Goal: Task Accomplishment & Management: Use online tool/utility

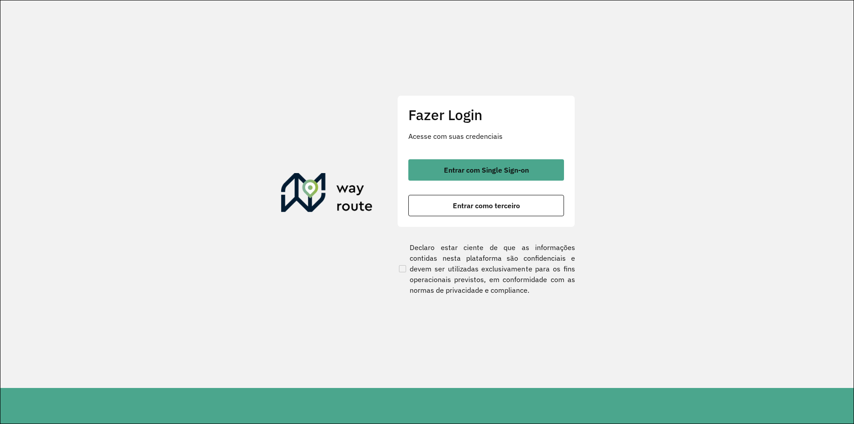
drag, startPoint x: 670, startPoint y: 223, endPoint x: 664, endPoint y: 225, distance: 6.1
click at [668, 223] on section "Fazer Login Acesse com suas credenciais Entrar com Single Sign-on Entrar como t…" at bounding box center [427, 194] width 854 height 388
click at [539, 209] on button "Entrar como terceiro" at bounding box center [487, 205] width 156 height 21
click at [508, 202] on span "Entrar como terceiro" at bounding box center [486, 205] width 67 height 7
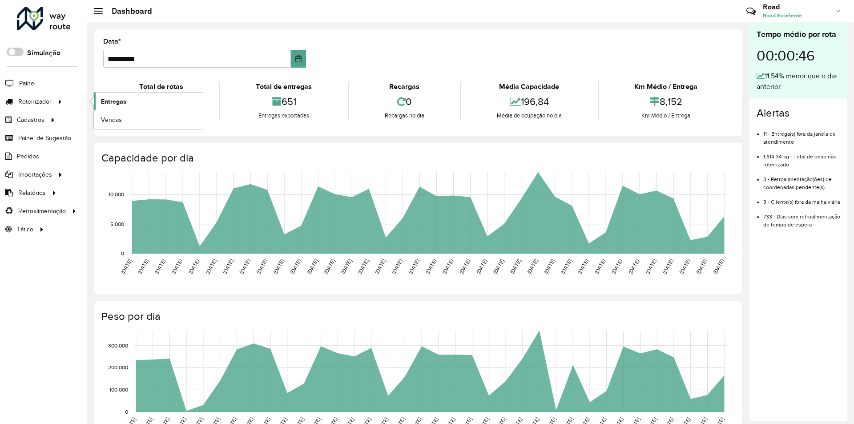
click at [124, 99] on span "Entregas" at bounding box center [113, 101] width 25 height 9
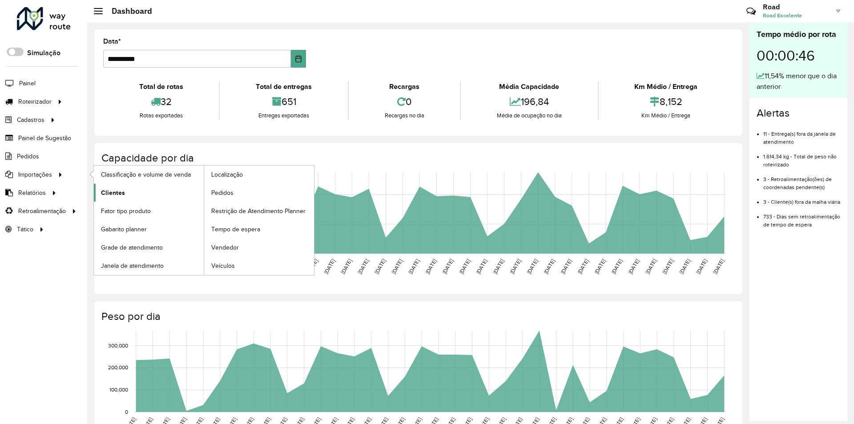
click at [116, 194] on span "Clientes" at bounding box center [113, 192] width 24 height 9
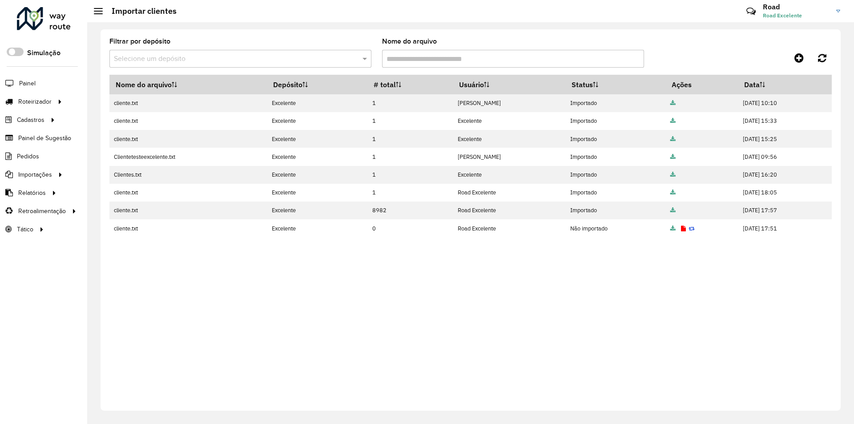
click at [455, 54] on input "Nome do arquivo" at bounding box center [513, 59] width 262 height 18
click at [324, 54] on input "text" at bounding box center [231, 59] width 235 height 11
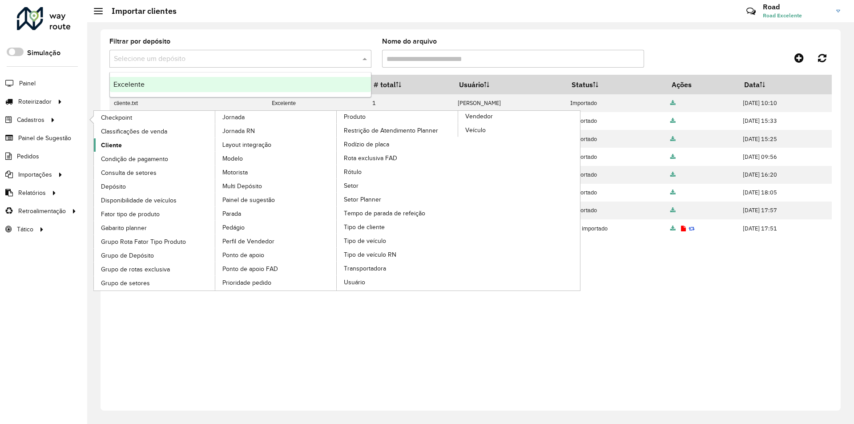
click at [126, 147] on link "Cliente" at bounding box center [155, 144] width 122 height 13
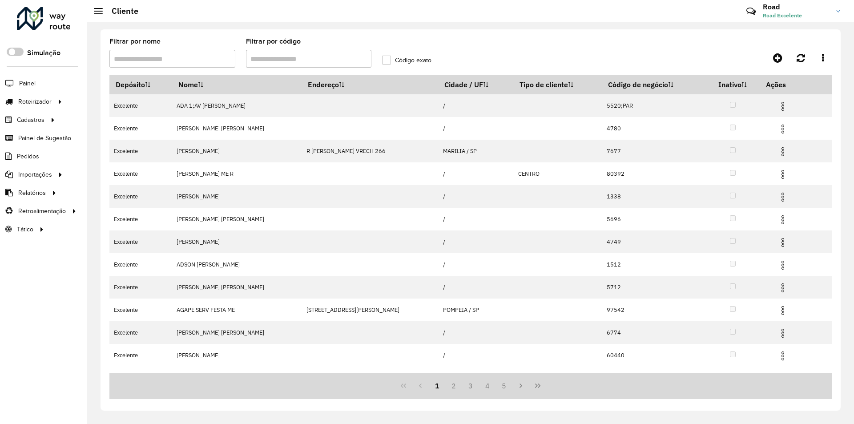
click at [311, 63] on input "Filtrar por código" at bounding box center [309, 59] width 126 height 18
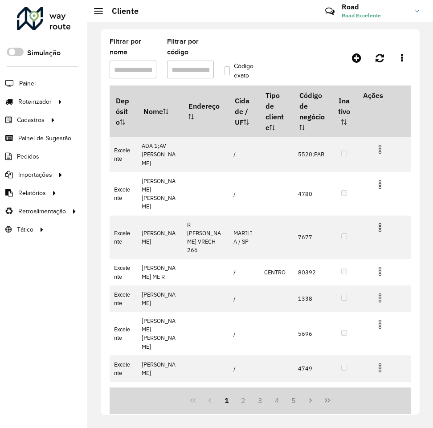
click at [188, 69] on input "Filtrar por código" at bounding box center [190, 70] width 47 height 18
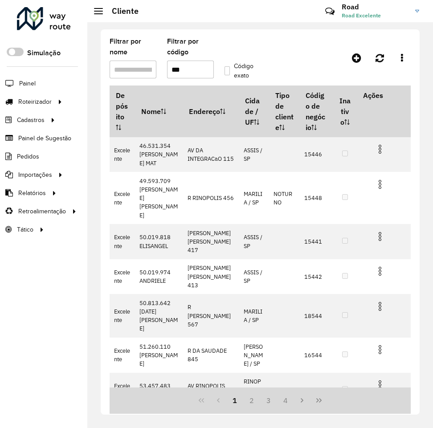
click at [228, 76] on label "Código exato" at bounding box center [240, 70] width 32 height 19
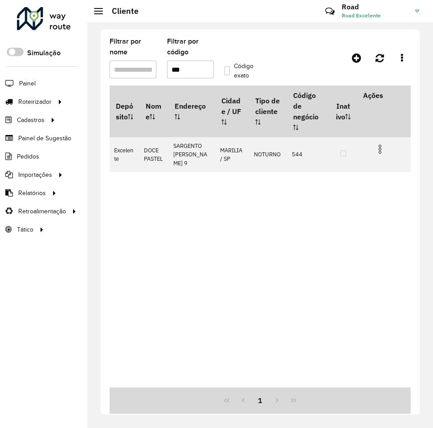
click at [205, 69] on input "***" at bounding box center [190, 70] width 47 height 18
type input "*"
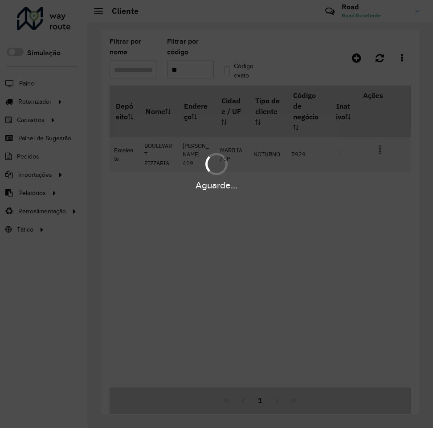
type input "*"
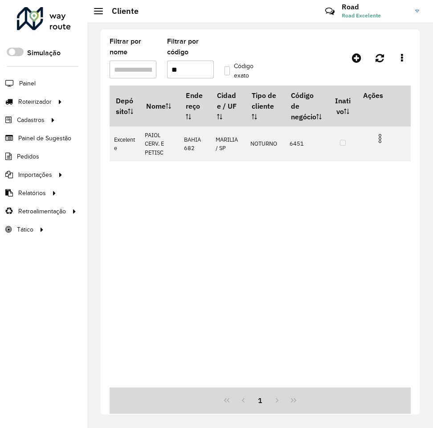
type input "*"
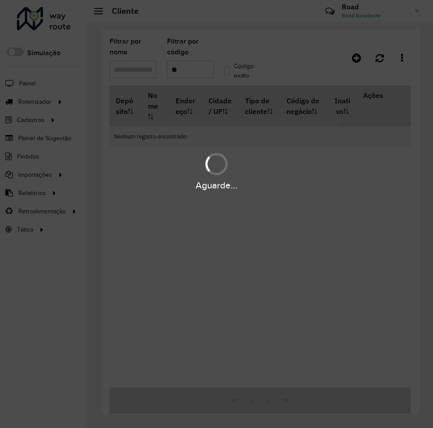
type input "*"
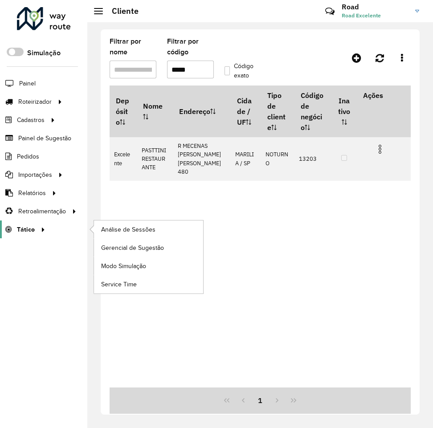
type input "*****"
click at [57, 301] on div "Roteirizador AmbevTech Simulação Painel Roteirizador Entregas Vendas Cadastros …" at bounding box center [43, 214] width 87 height 428
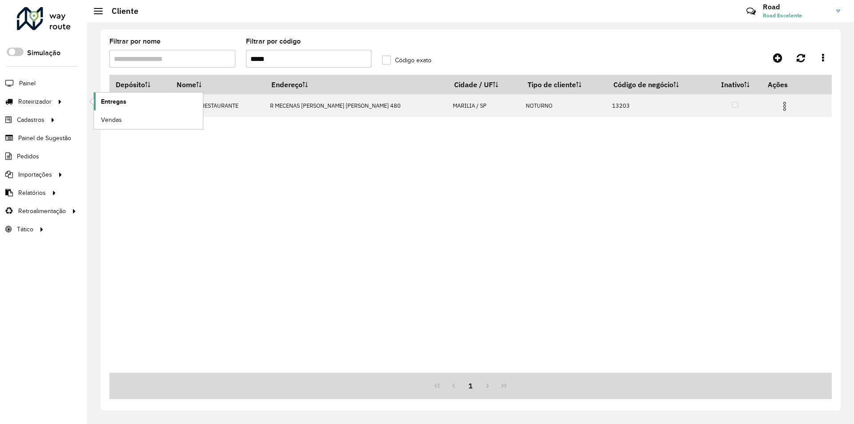
click at [125, 101] on span "Entregas" at bounding box center [113, 101] width 25 height 9
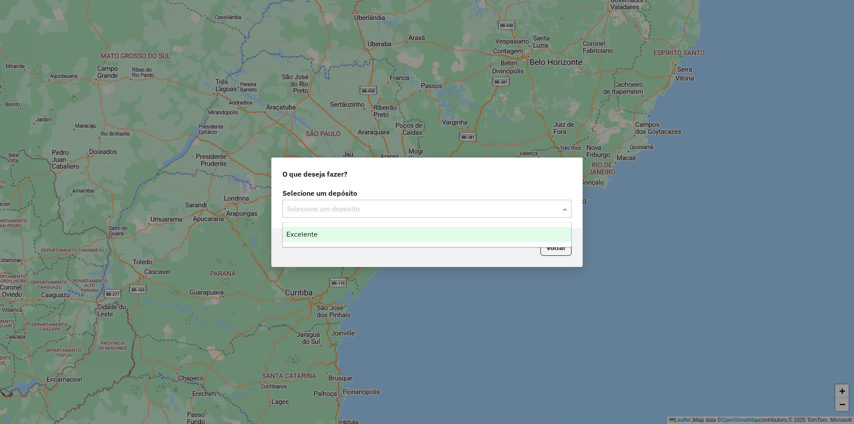
click at [447, 210] on input "text" at bounding box center [418, 209] width 263 height 11
click at [348, 244] on ng-dropdown-panel "Excelente" at bounding box center [427, 234] width 289 height 25
click at [349, 237] on div "Excelente" at bounding box center [427, 234] width 288 height 15
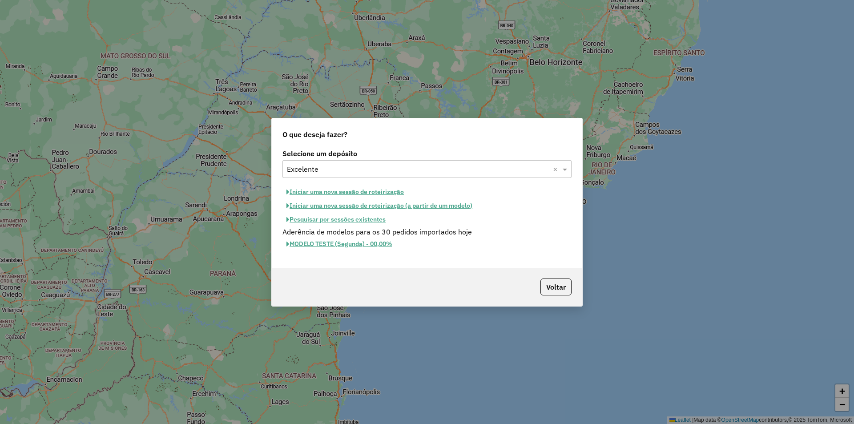
click at [359, 190] on button "Iniciar uma nova sessão de roteirização" at bounding box center [345, 192] width 125 height 14
select select "*"
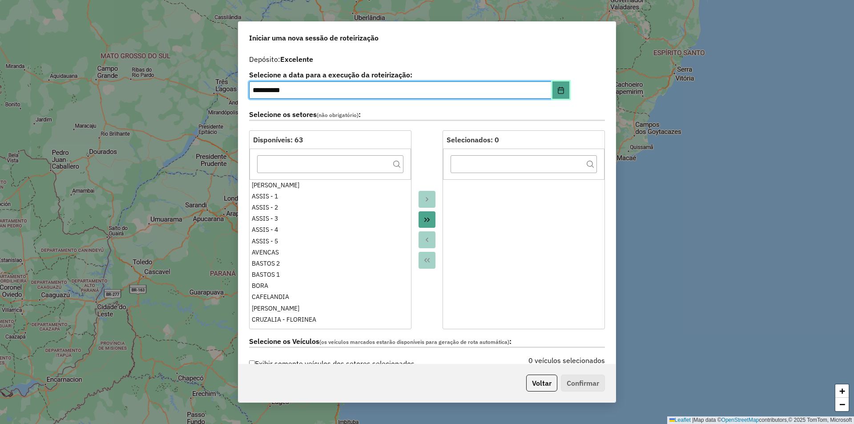
click at [562, 88] on button "Choose Date" at bounding box center [561, 90] width 17 height 18
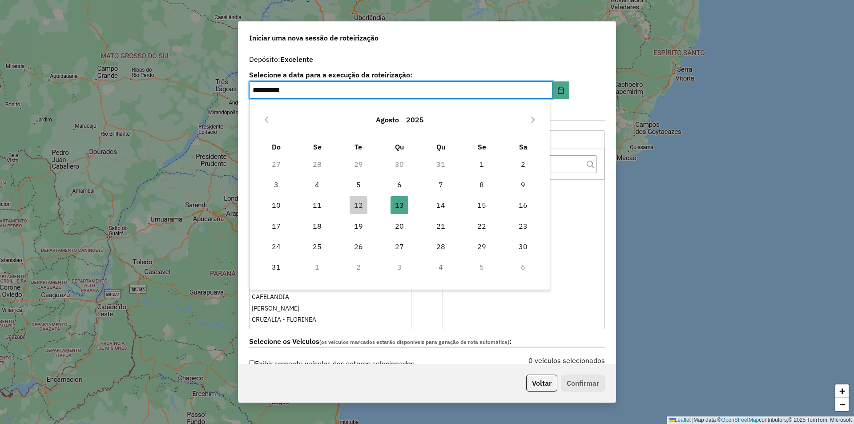
click at [353, 203] on span "12" at bounding box center [359, 205] width 18 height 18
type input "**********"
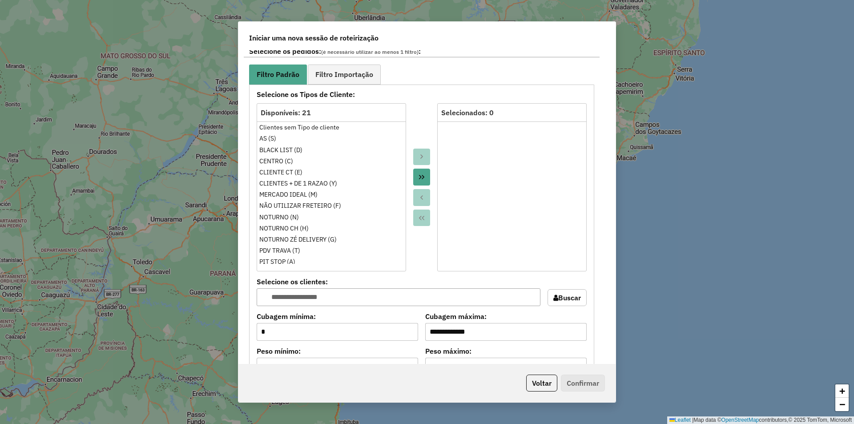
scroll to position [757, 0]
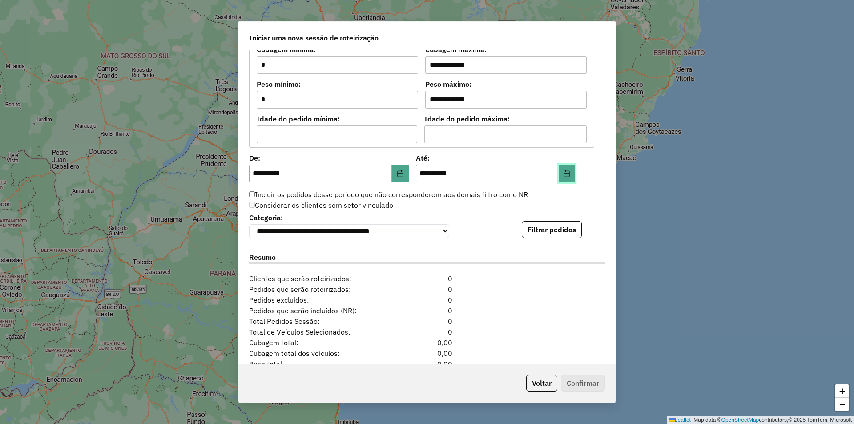
click at [565, 176] on icon "Choose Date" at bounding box center [566, 173] width 7 height 7
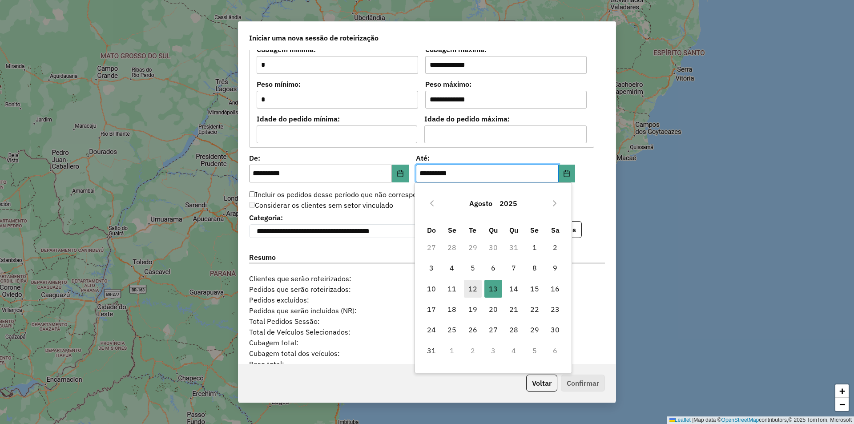
click at [477, 295] on span "12" at bounding box center [473, 289] width 18 height 18
type input "**********"
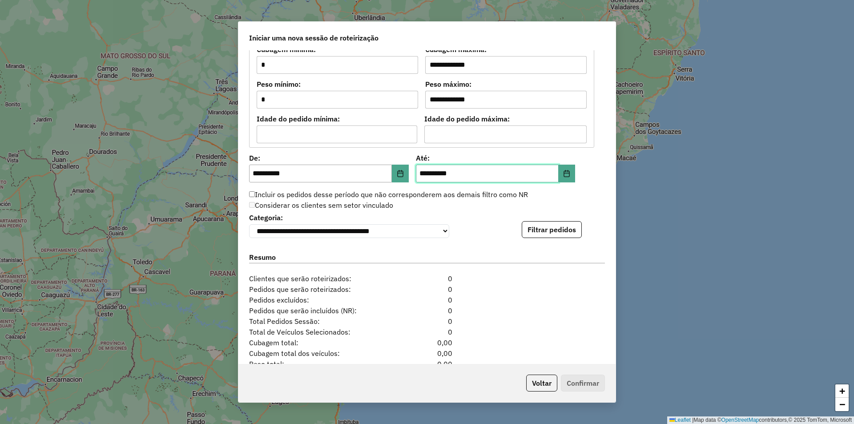
scroll to position [814, 0]
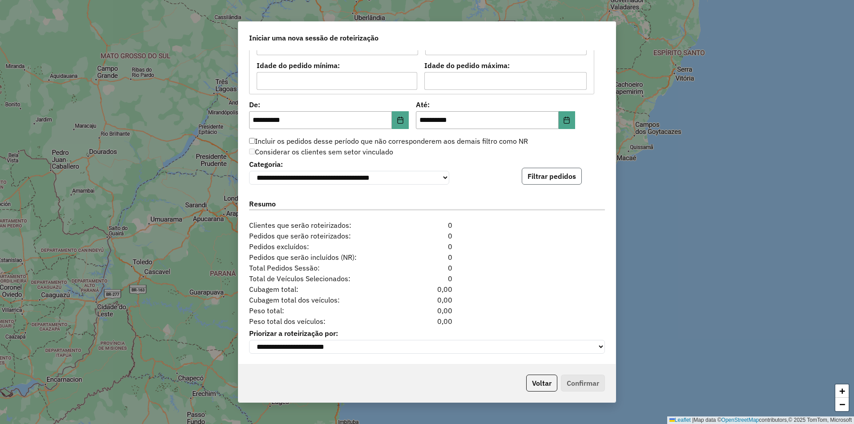
click at [548, 173] on button "Filtrar pedidos" at bounding box center [552, 176] width 60 height 17
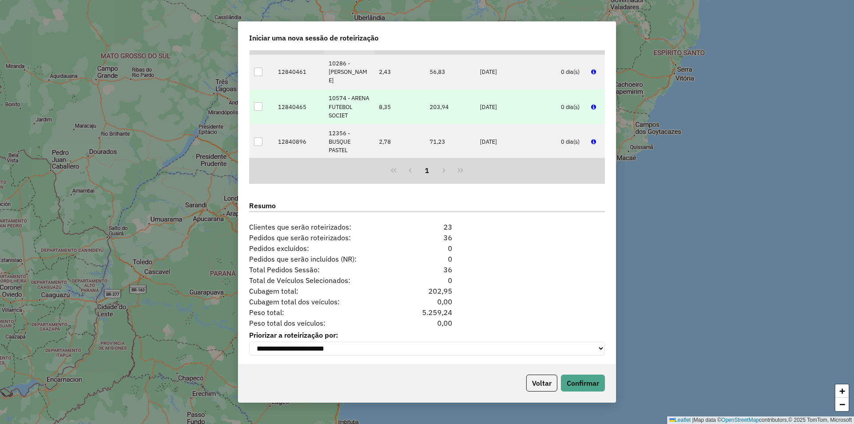
scroll to position [998, 0]
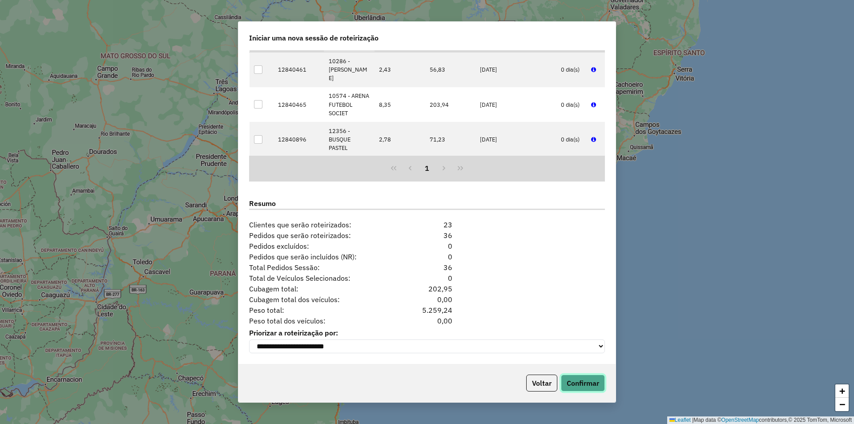
click at [598, 384] on button "Confirmar" at bounding box center [583, 383] width 44 height 17
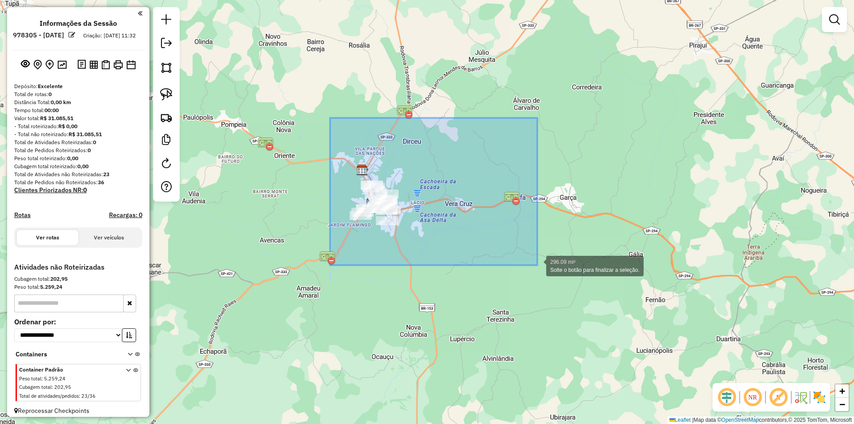
drag, startPoint x: 331, startPoint y: 146, endPoint x: 536, endPoint y: 266, distance: 236.9
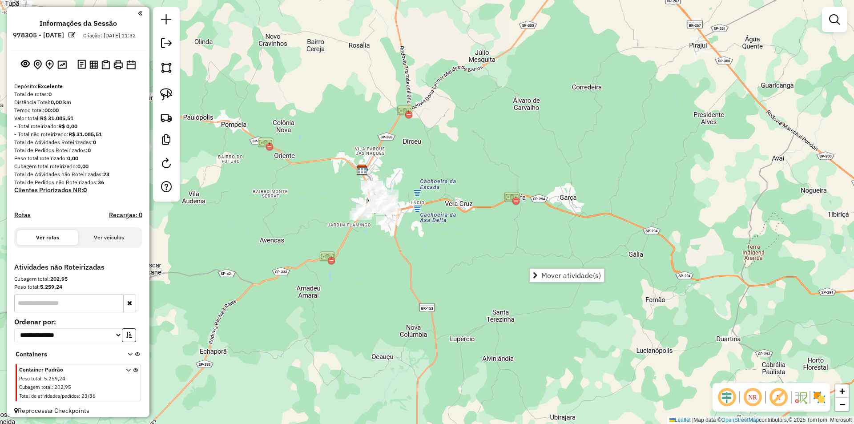
click at [587, 285] on div "Janela de atendimento Grade de atendimento Capacidade Transportadoras Veículos …" at bounding box center [427, 212] width 854 height 424
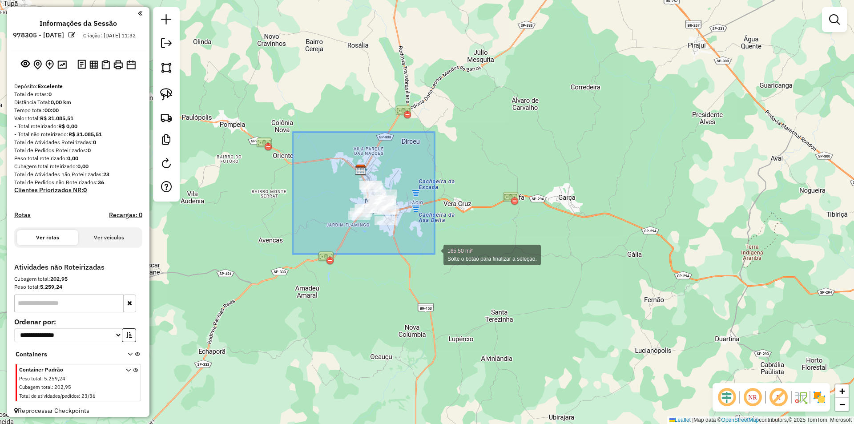
drag, startPoint x: 293, startPoint y: 132, endPoint x: 446, endPoint y: 251, distance: 193.8
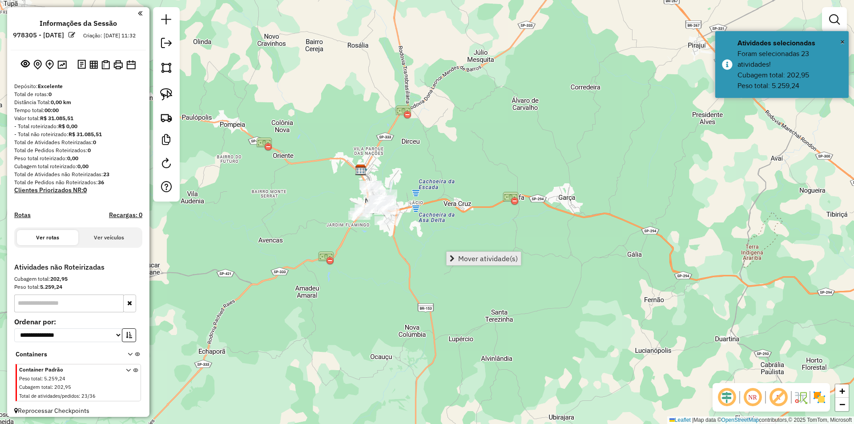
click at [509, 259] on span "Mover atividade(s)" at bounding box center [488, 258] width 60 height 7
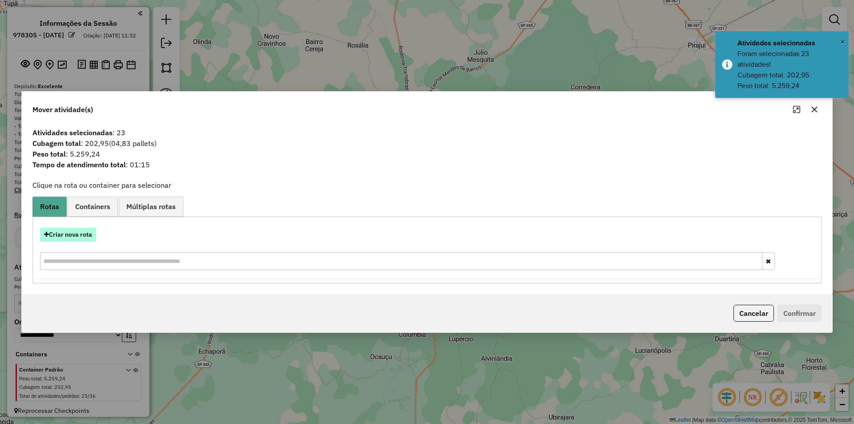
click at [81, 237] on button "Criar nova rota" at bounding box center [68, 235] width 56 height 14
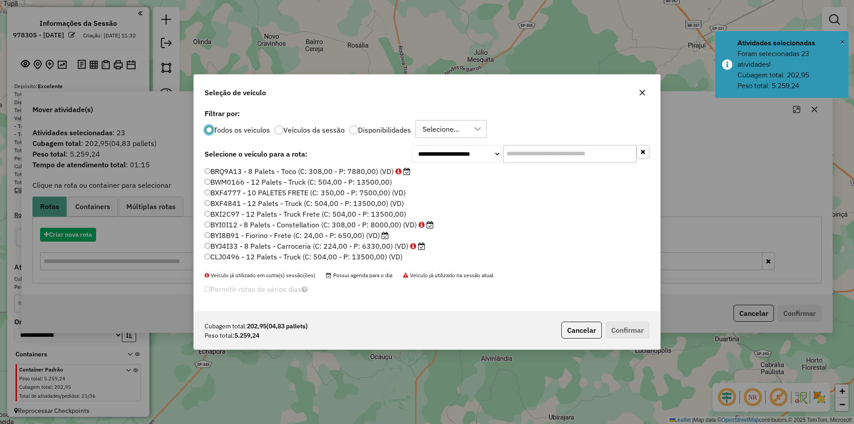
scroll to position [5, 3]
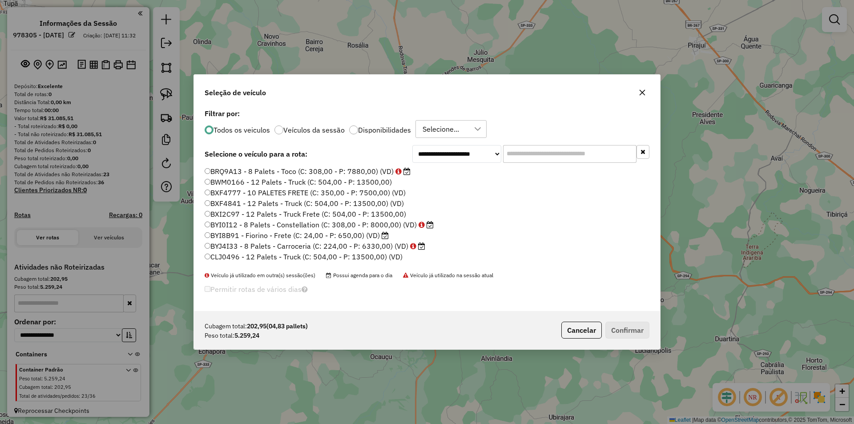
drag, startPoint x: 546, startPoint y: 144, endPoint x: 545, endPoint y: 149, distance: 4.5
click at [546, 145] on div "**********" at bounding box center [427, 209] width 466 height 204
click at [544, 152] on input "text" at bounding box center [570, 154] width 134 height 18
click at [520, 156] on input "text" at bounding box center [570, 154] width 134 height 18
click at [618, 153] on input "text" at bounding box center [570, 154] width 134 height 18
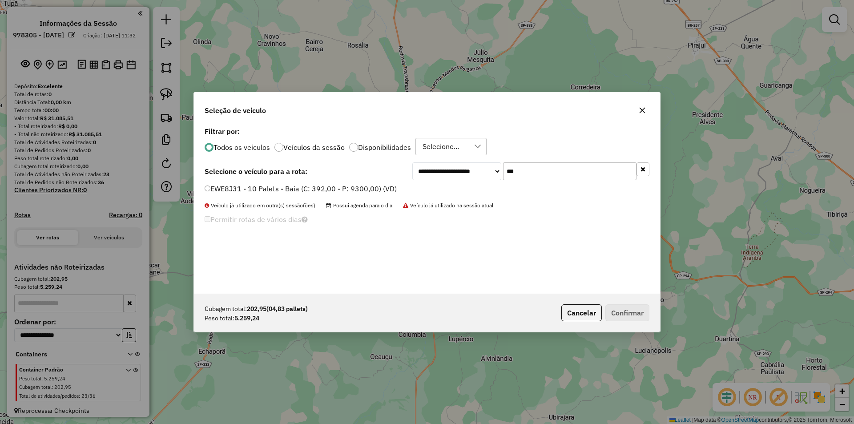
type input "***"
click at [232, 194] on label "EWE8J31 - 10 Palets - Baia (C: 392,00 - P: 9300,00) (VD)" at bounding box center [301, 188] width 192 height 11
click at [637, 309] on button "Confirmar" at bounding box center [628, 312] width 44 height 17
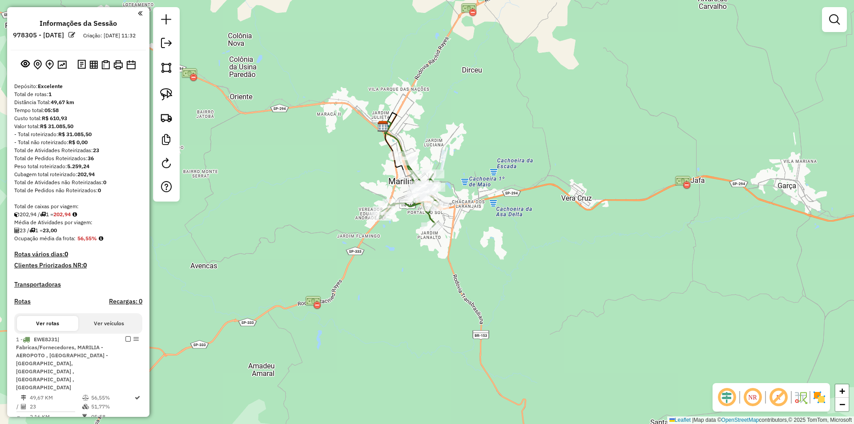
drag, startPoint x: 347, startPoint y: 264, endPoint x: 433, endPoint y: 275, distance: 87.1
click at [433, 275] on div "Janela de atendimento Grade de atendimento Capacidade Transportadoras Veículos …" at bounding box center [427, 212] width 854 height 424
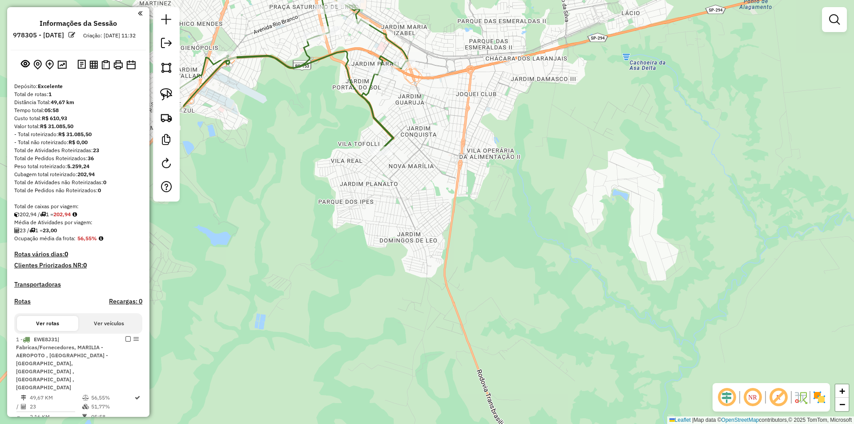
drag, startPoint x: 466, startPoint y: 186, endPoint x: 575, endPoint y: 306, distance: 162.2
click at [575, 306] on div "Janela de atendimento Grade de atendimento Capacidade Transportadoras Veículos …" at bounding box center [427, 212] width 854 height 424
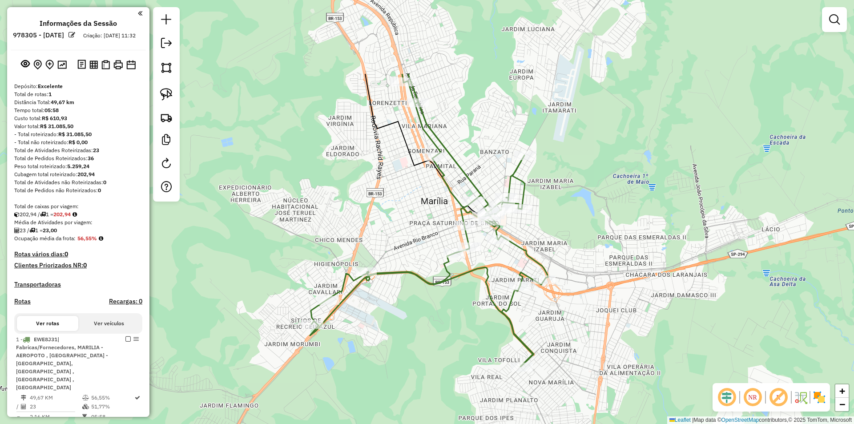
drag, startPoint x: 576, startPoint y: 204, endPoint x: 628, endPoint y: 320, distance: 127.1
click at [628, 320] on div "Janela de atendimento Grade de atendimento Capacidade Transportadoras Veículos …" at bounding box center [427, 212] width 854 height 424
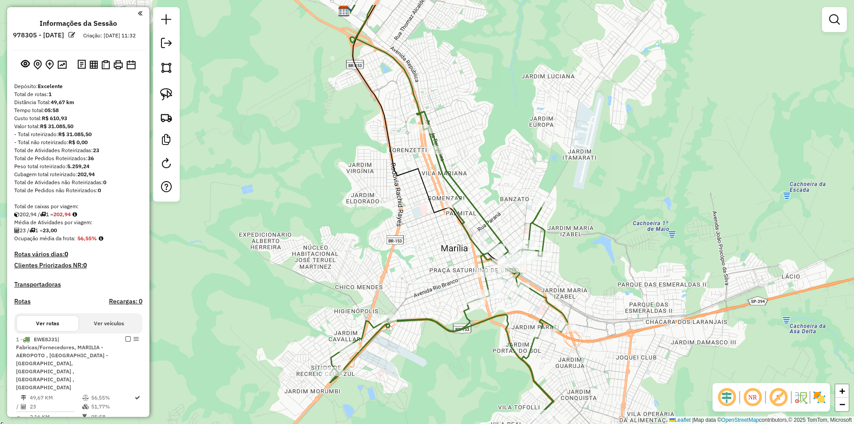
drag, startPoint x: 510, startPoint y: 126, endPoint x: 532, endPoint y: 177, distance: 55.0
click at [532, 177] on div "Janela de atendimento Grade de atendimento Capacidade Transportadoras Veículos …" at bounding box center [427, 212] width 854 height 424
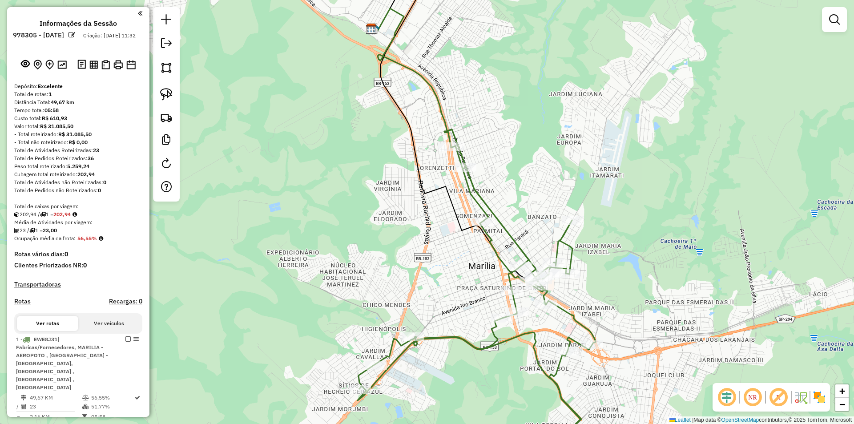
drag, startPoint x: 530, startPoint y: 109, endPoint x: 556, endPoint y: 122, distance: 29.3
click at [556, 122] on div "Janela de atendimento Grade de atendimento Capacidade Transportadoras Veículos …" at bounding box center [427, 212] width 854 height 424
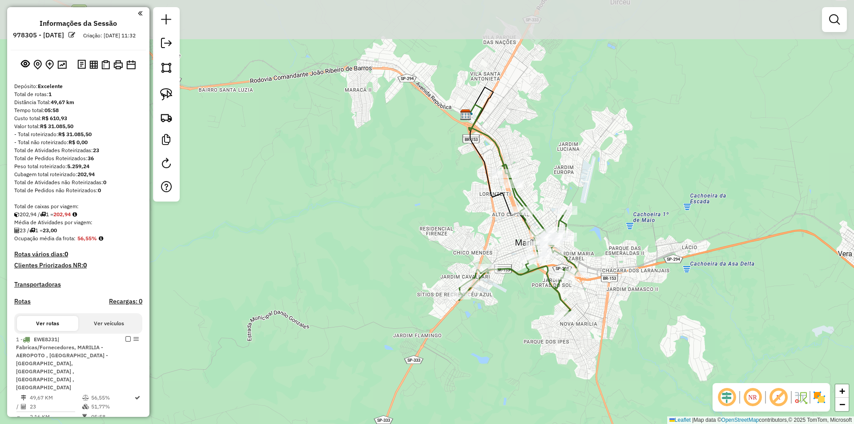
drag, startPoint x: 622, startPoint y: 141, endPoint x: 624, endPoint y: 182, distance: 41.4
click at [624, 182] on div "Janela de atendimento Grade de atendimento Capacidade Transportadoras Veículos …" at bounding box center [427, 212] width 854 height 424
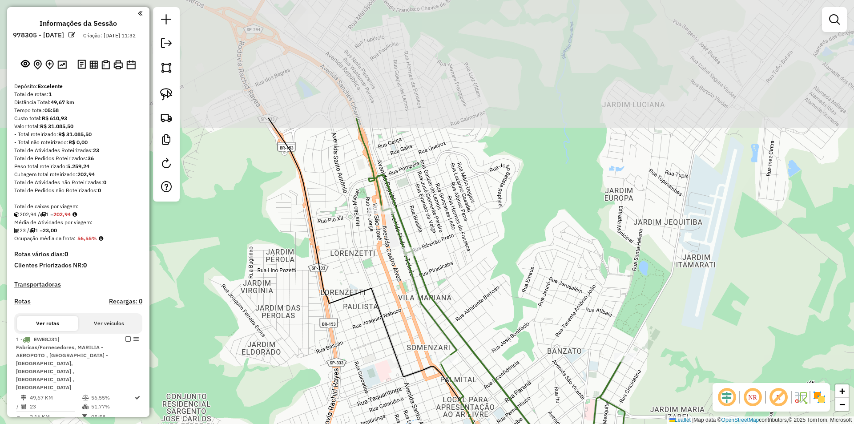
drag, startPoint x: 513, startPoint y: 149, endPoint x: 518, endPoint y: 286, distance: 137.6
click at [518, 286] on div "Janela de atendimento Grade de atendimento Capacidade Transportadoras Veículos …" at bounding box center [427, 212] width 854 height 424
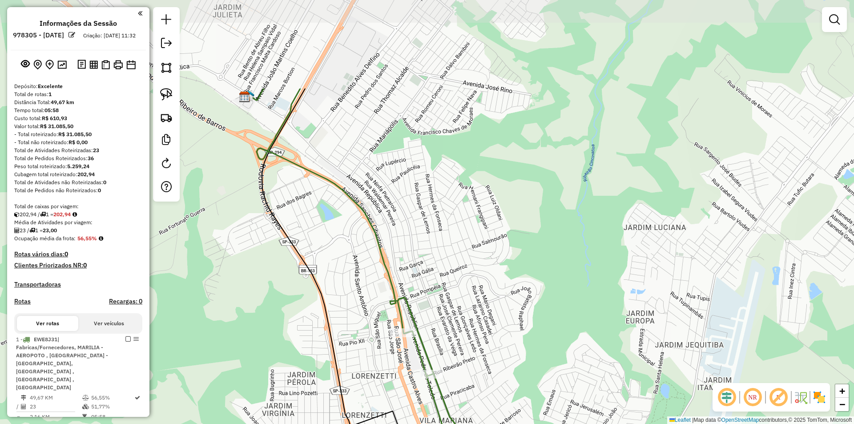
drag, startPoint x: 498, startPoint y: 194, endPoint x: 514, endPoint y: 302, distance: 109.3
click at [517, 308] on div "Janela de atendimento Grade de atendimento Capacidade Transportadoras Veículos …" at bounding box center [427, 212] width 854 height 424
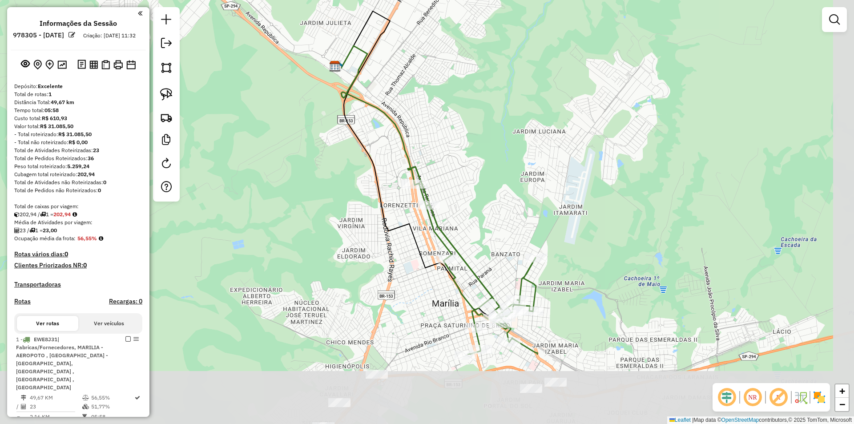
drag, startPoint x: 513, startPoint y: 270, endPoint x: 490, endPoint y: 172, distance: 100.1
click at [477, 151] on div "Janela de atendimento Grade de atendimento Capacidade Transportadoras Veículos …" at bounding box center [427, 212] width 854 height 424
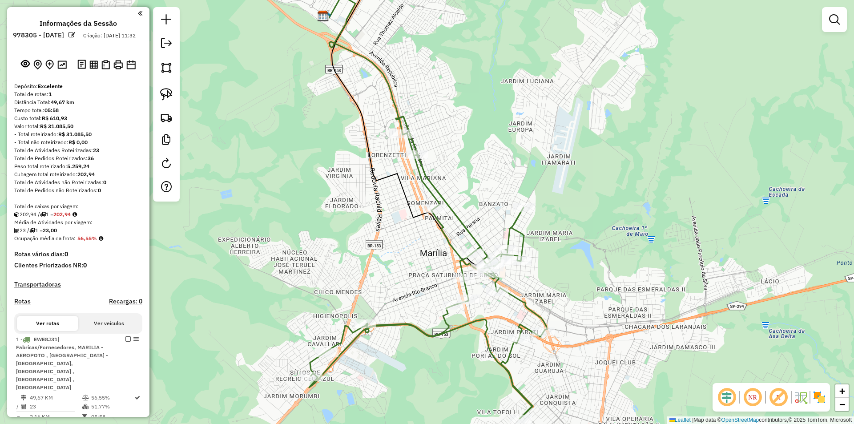
drag, startPoint x: 594, startPoint y: 191, endPoint x: 583, endPoint y: 151, distance: 42.1
click at [583, 151] on div "Janela de atendimento Grade de atendimento Capacidade Transportadoras Veículos …" at bounding box center [427, 212] width 854 height 424
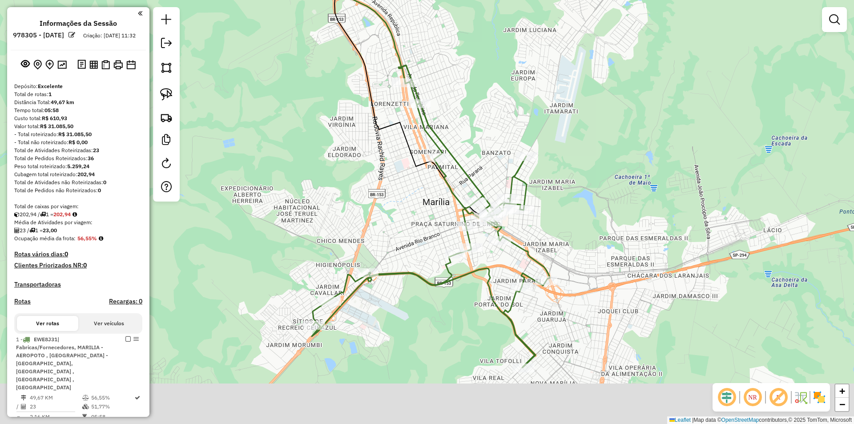
drag, startPoint x: 620, startPoint y: 222, endPoint x: 619, endPoint y: 164, distance: 57.9
click at [622, 168] on div "Janela de atendimento Grade de atendimento Capacidade Transportadoras Veículos …" at bounding box center [427, 212] width 854 height 424
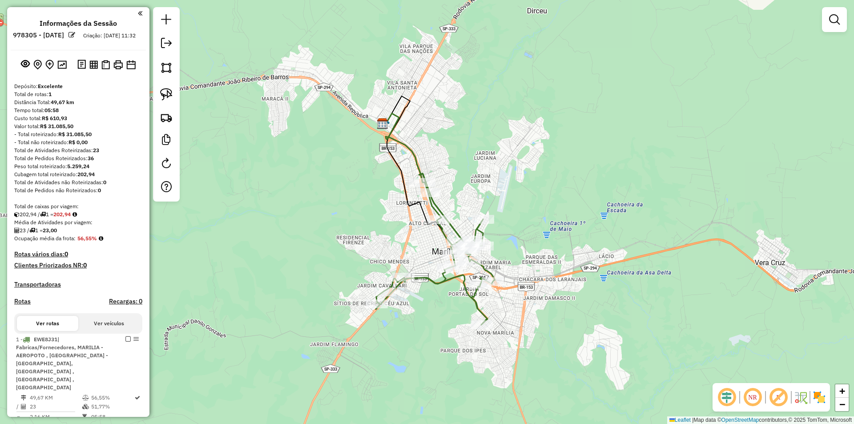
drag, startPoint x: 626, startPoint y: 138, endPoint x: 530, endPoint y: 199, distance: 113.2
click at [538, 194] on div "Janela de atendimento Grade de atendimento Capacidade Transportadoras Veículos …" at bounding box center [427, 212] width 854 height 424
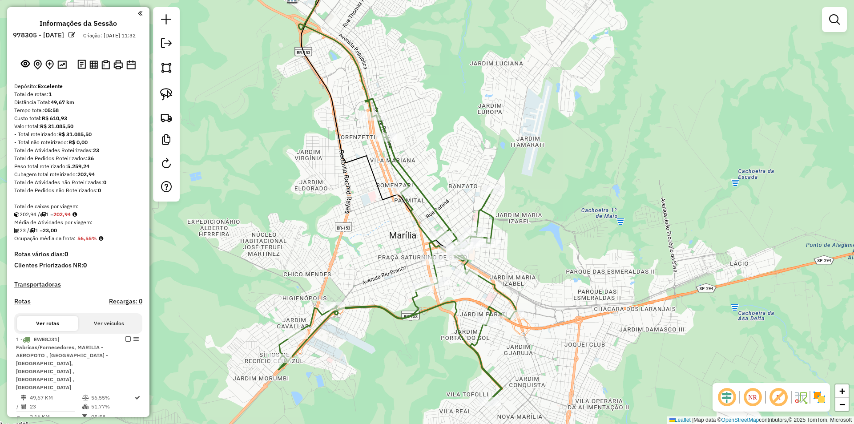
drag, startPoint x: 538, startPoint y: 203, endPoint x: 588, endPoint y: 144, distance: 77.3
click at [588, 144] on div "Janela de atendimento Grade de atendimento Capacidade Transportadoras Veículos …" at bounding box center [427, 212] width 854 height 424
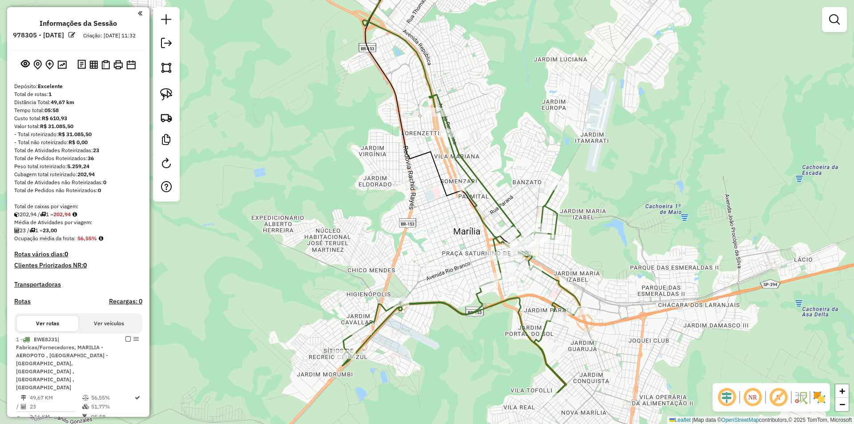
drag, startPoint x: 579, startPoint y: 187, endPoint x: 643, endPoint y: 183, distance: 64.2
click at [643, 183] on div "Janela de atendimento Grade de atendimento Capacidade Transportadoras Veículos …" at bounding box center [427, 212] width 854 height 424
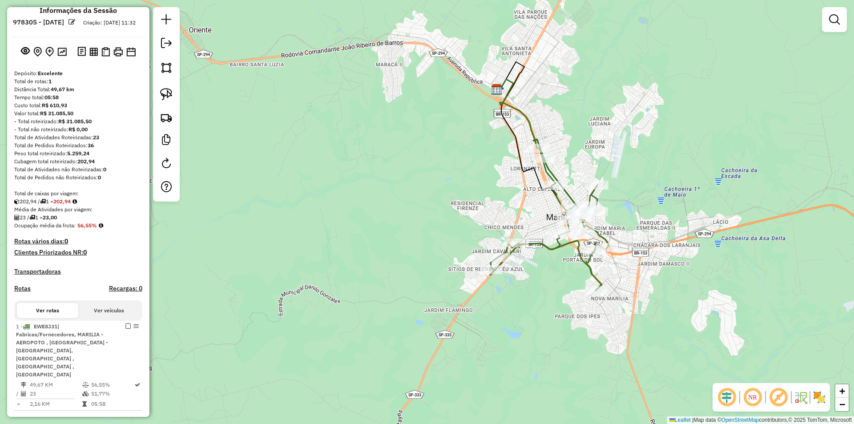
scroll to position [0, 0]
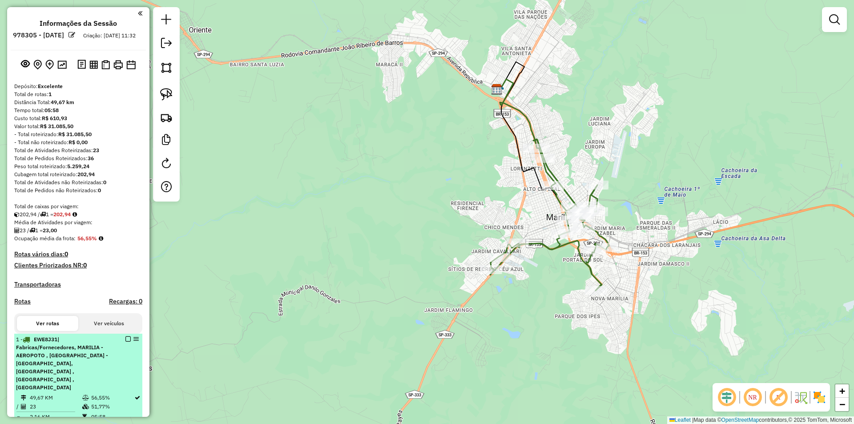
click at [53, 380] on span "| Fabricas/Fornecedores, MARILIA - AEROPOTO , MARILIA - ALTO CAFEZAL, MARILIA -…" at bounding box center [62, 363] width 92 height 55
select select "**********"
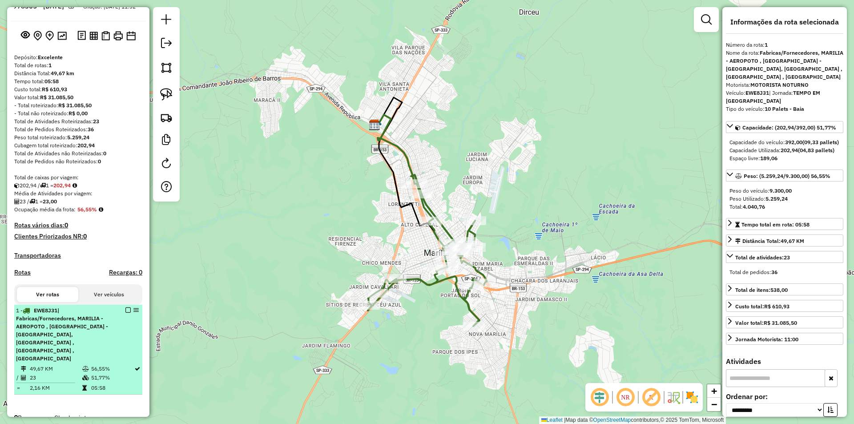
scroll to position [42, 0]
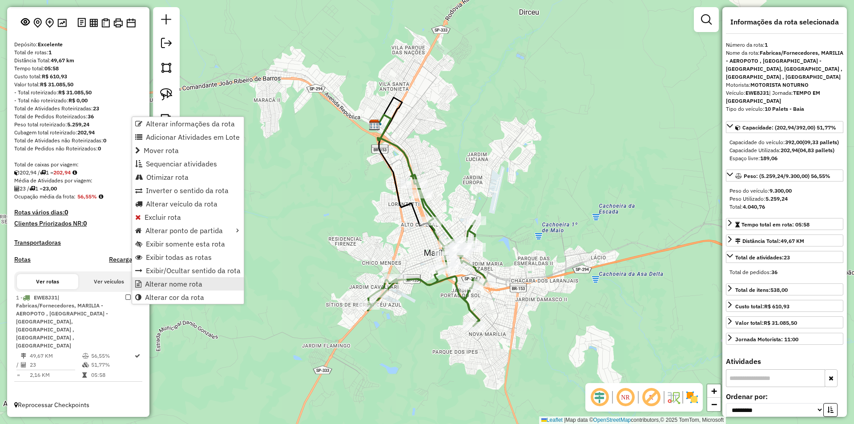
click at [198, 282] on span "Alterar nome rota" at bounding box center [173, 283] width 57 height 7
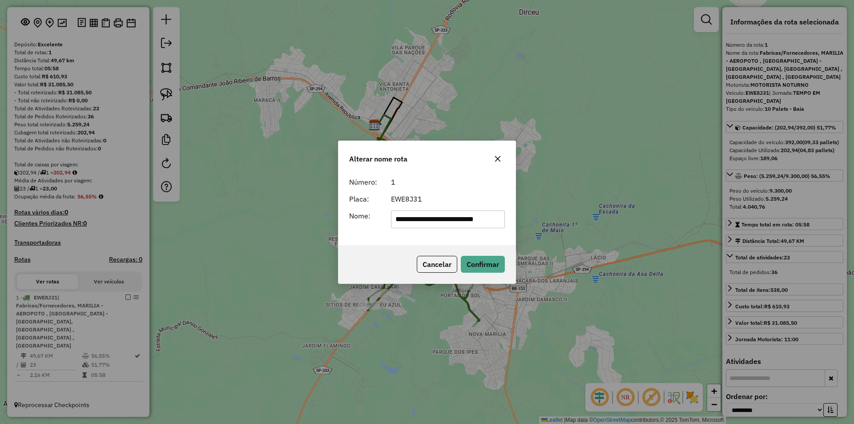
scroll to position [0, 0]
type input "*"
type input "*******"
click at [498, 257] on button "Confirmar" at bounding box center [483, 264] width 44 height 17
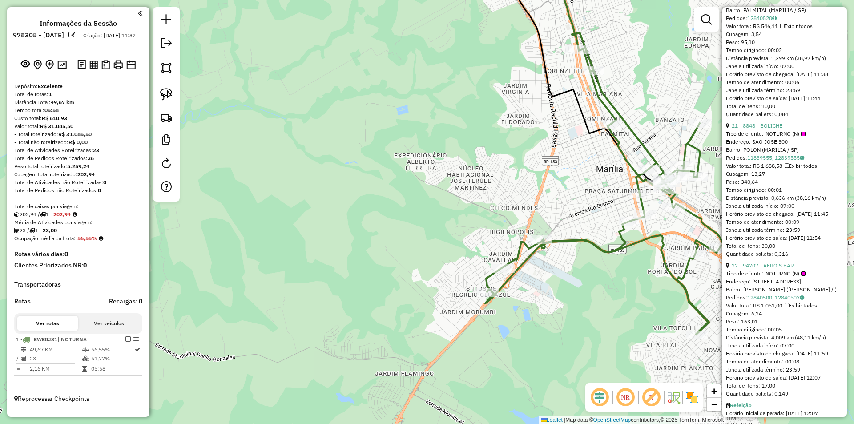
scroll to position [3160, 0]
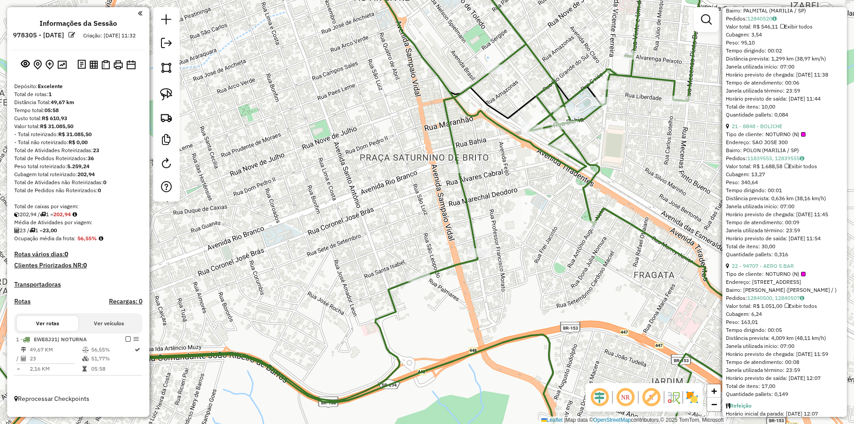
drag, startPoint x: 594, startPoint y: 140, endPoint x: 542, endPoint y: 174, distance: 61.3
click at [542, 174] on div "Janela de atendimento Grade de atendimento Capacidade Transportadoras Veículos …" at bounding box center [427, 212] width 854 height 424
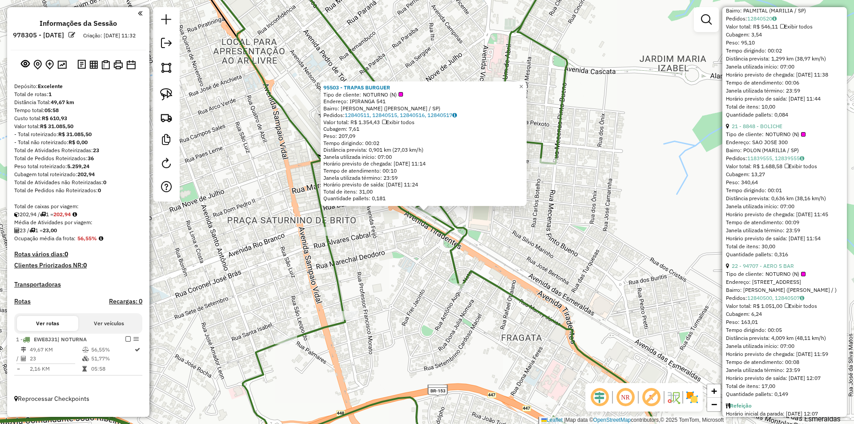
click at [386, 123] on icon at bounding box center [384, 122] width 4 height 5
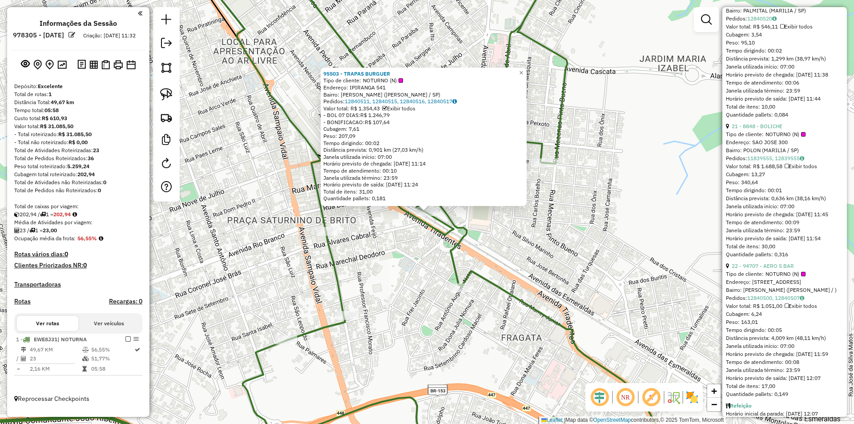
drag, startPoint x: 576, startPoint y: 186, endPoint x: 542, endPoint y: 179, distance: 34.1
click at [575, 186] on div "95503 - TRAPAS BURGUER Tipo de cliente: NOTURNO (N) Endereço: IPIRANGA 541 Bair…" at bounding box center [427, 212] width 854 height 424
click at [522, 73] on span "×" at bounding box center [520, 73] width 4 height 8
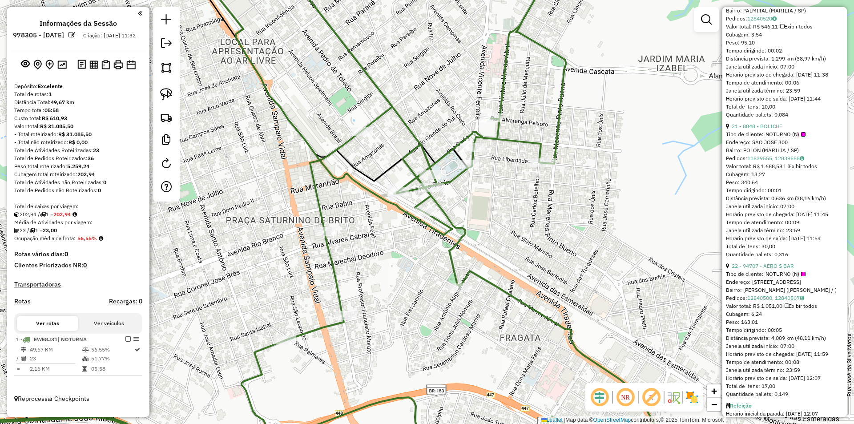
click at [466, 174] on icon at bounding box center [287, 212] width 744 height 509
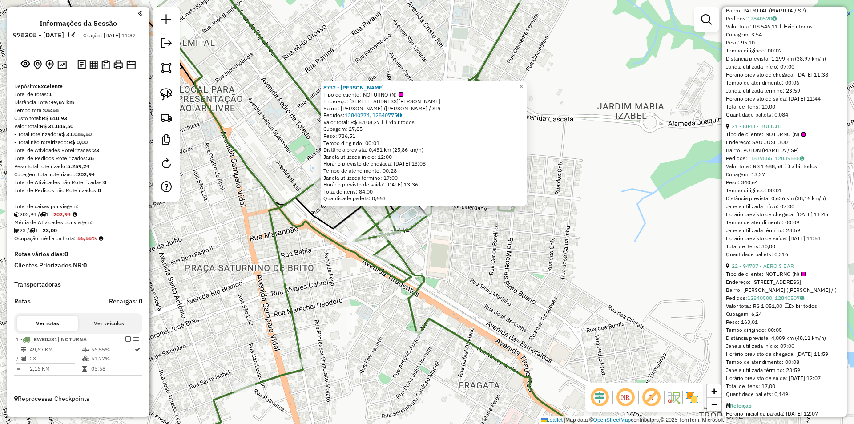
click at [397, 125] on div "Valor total: R$ 5.108,27 Exibir todos" at bounding box center [424, 122] width 201 height 7
click at [393, 123] on span "Exibir todos" at bounding box center [398, 122] width 32 height 7
click at [523, 76] on span "×" at bounding box center [521, 80] width 4 height 8
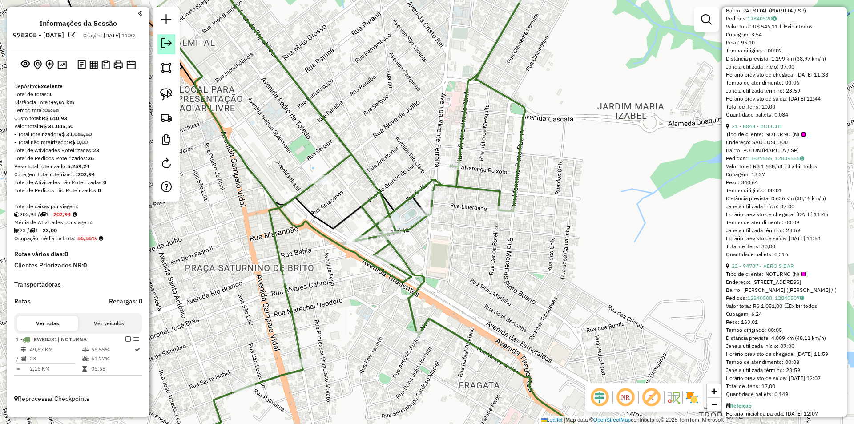
click at [169, 43] on em at bounding box center [166, 43] width 11 height 11
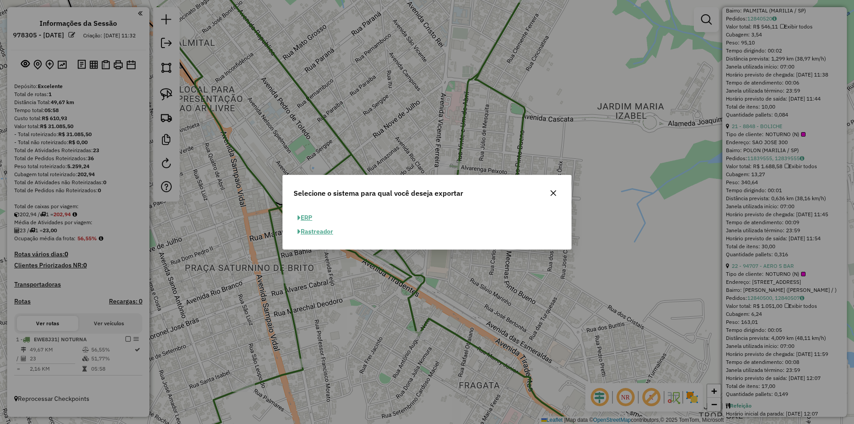
click at [314, 216] on button "ERP" at bounding box center [305, 218] width 23 height 14
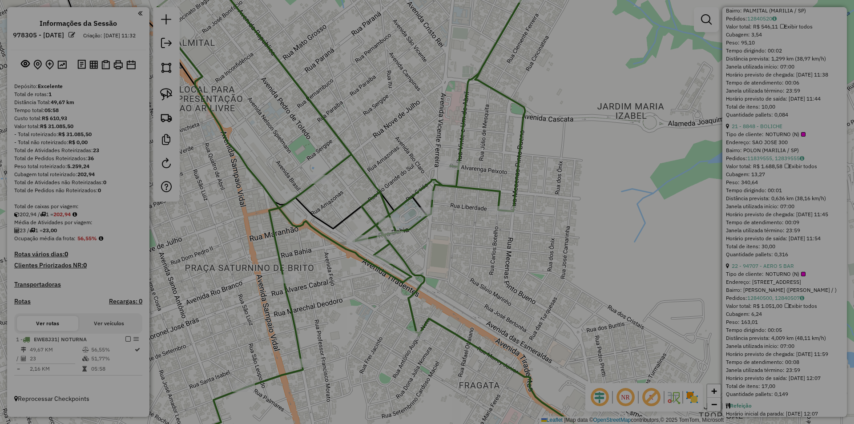
select select "**"
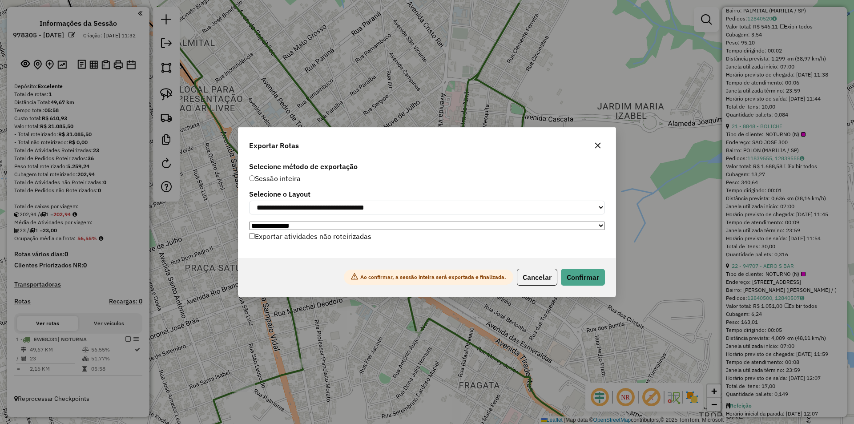
click at [379, 224] on select "**********" at bounding box center [427, 226] width 356 height 8
click at [478, 229] on select "**********" at bounding box center [427, 226] width 356 height 8
drag, startPoint x: 598, startPoint y: 146, endPoint x: 588, endPoint y: 147, distance: 9.4
click at [598, 146] on icon "button" at bounding box center [598, 145] width 7 height 7
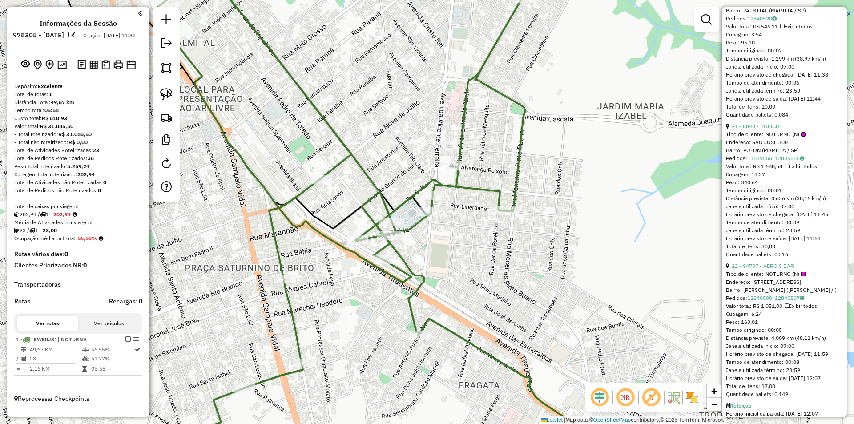
drag, startPoint x: 162, startPoint y: 41, endPoint x: 167, endPoint y: 43, distance: 5.8
click at [162, 41] on em at bounding box center [166, 43] width 11 height 11
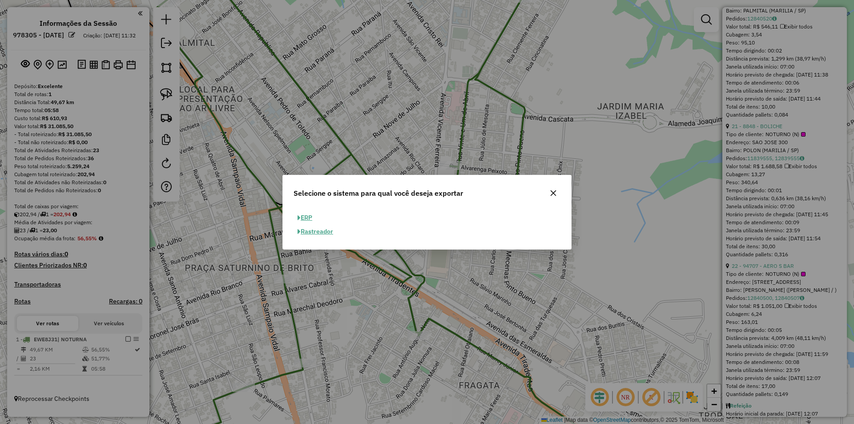
click at [308, 220] on button "ERP" at bounding box center [305, 218] width 23 height 14
select select "**"
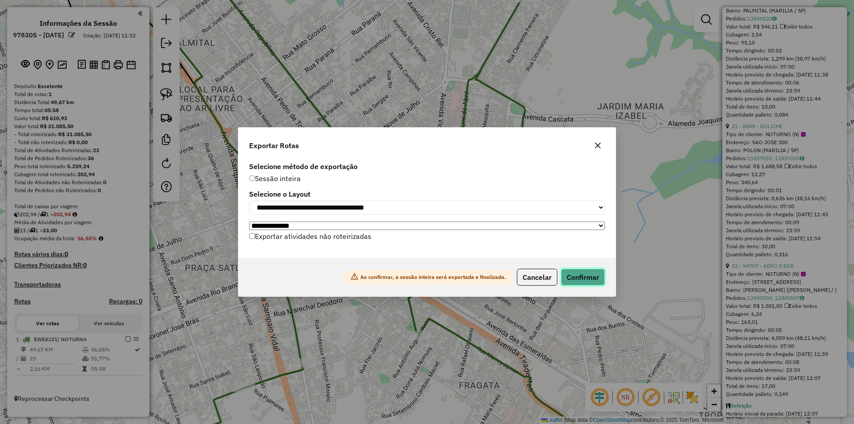
click at [600, 279] on button "Confirmar" at bounding box center [583, 277] width 44 height 17
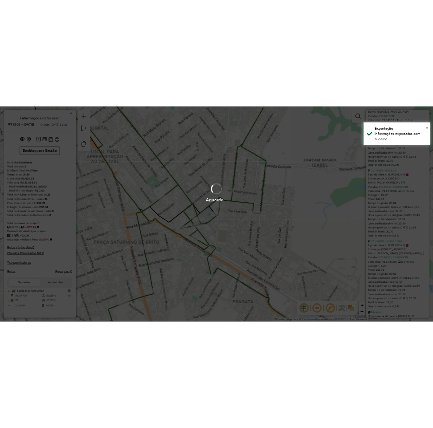
scroll to position [6, 0]
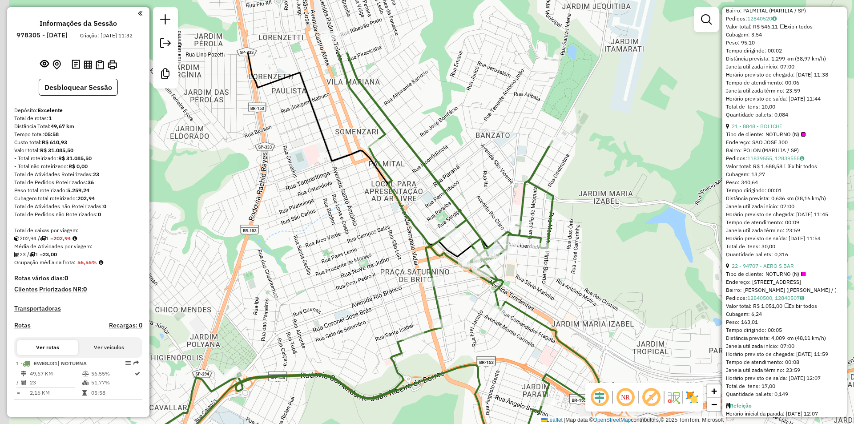
drag, startPoint x: 575, startPoint y: 116, endPoint x: 633, endPoint y: 209, distance: 110.1
click at [633, 210] on div "Janela de atendimento Grade de atendimento Capacidade Transportadoras Veículos …" at bounding box center [427, 212] width 854 height 424
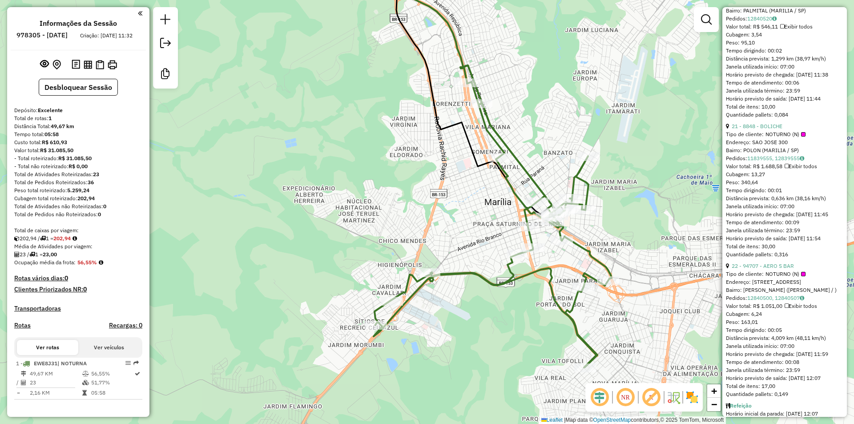
drag, startPoint x: 658, startPoint y: 219, endPoint x: 651, endPoint y: 211, distance: 10.1
click at [651, 211] on div "Janela de atendimento Grade de atendimento Capacidade Transportadoras Veículos …" at bounding box center [427, 212] width 854 height 424
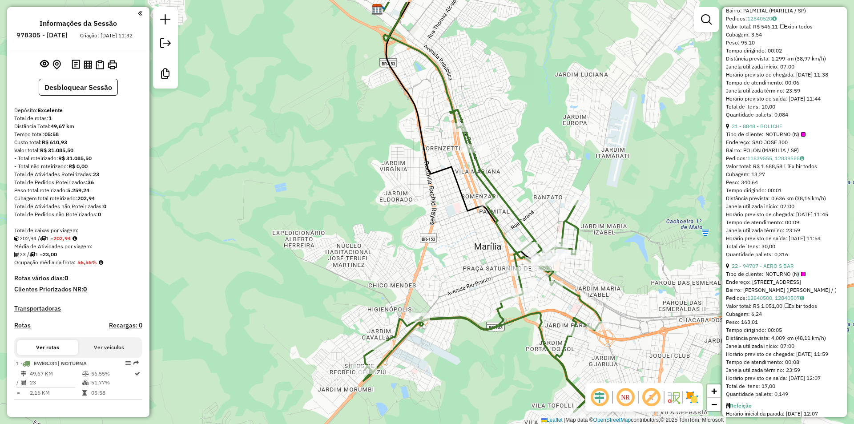
drag, startPoint x: 634, startPoint y: 164, endPoint x: 624, endPoint y: 209, distance: 45.5
click at [624, 209] on div "Janela de atendimento Grade de atendimento Capacidade Transportadoras Veículos …" at bounding box center [427, 212] width 854 height 424
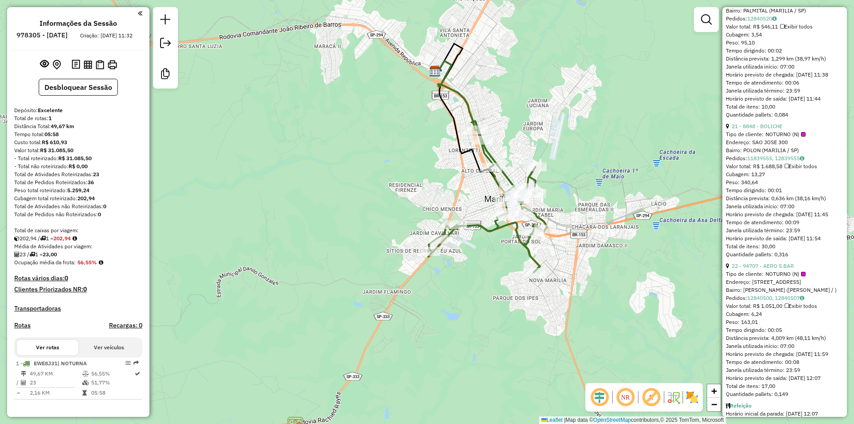
drag, startPoint x: 645, startPoint y: 186, endPoint x: 579, endPoint y: 149, distance: 76.7
click at [579, 149] on div "Janela de atendimento Grade de atendimento Capacidade Transportadoras Veículos …" at bounding box center [427, 212] width 854 height 424
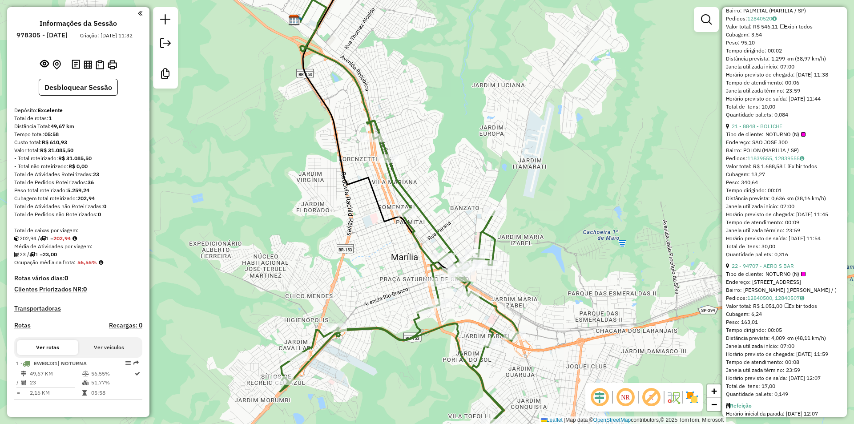
drag, startPoint x: 583, startPoint y: 149, endPoint x: 585, endPoint y: 167, distance: 18.3
click at [585, 167] on div "Janela de atendimento Grade de atendimento Capacidade Transportadoras Veículos …" at bounding box center [427, 212] width 854 height 424
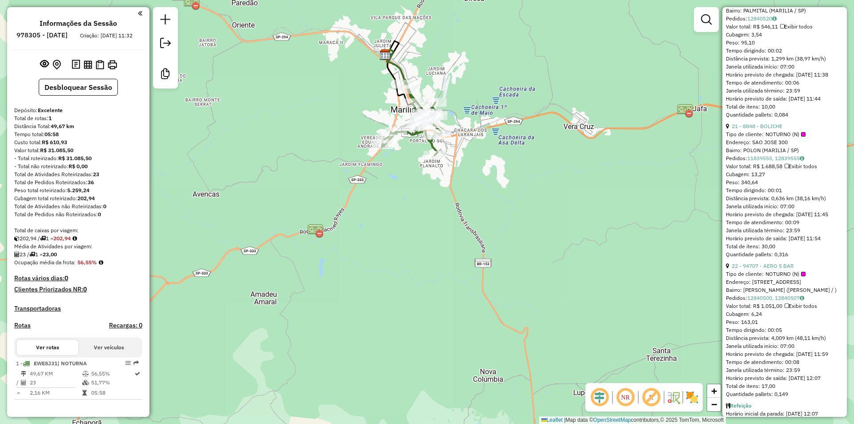
click at [236, 319] on div "Janela de atendimento Grade de atendimento Capacidade Transportadoras Veículos …" at bounding box center [427, 212] width 854 height 424
